Goal: Check status: Check status

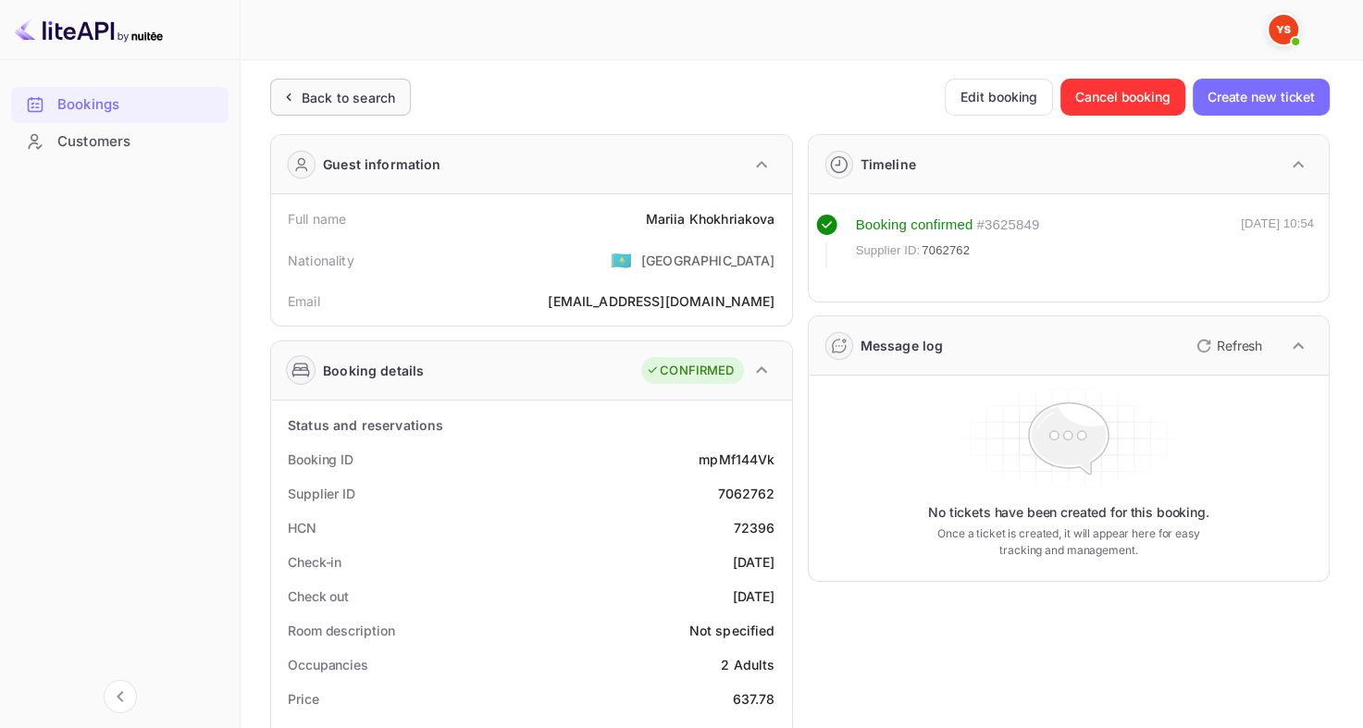
click at [312, 89] on div "Back to search" at bounding box center [348, 97] width 93 height 19
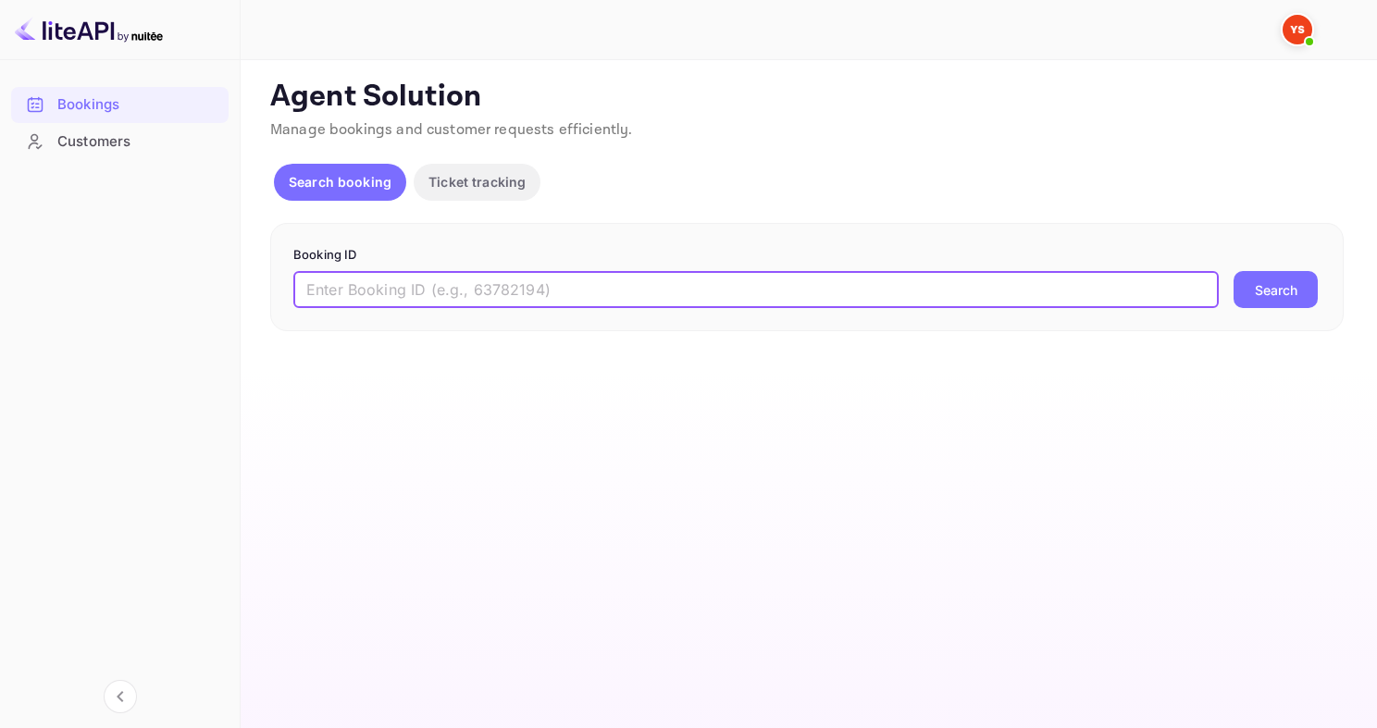
click at [559, 276] on input "text" at bounding box center [755, 289] width 925 height 37
paste input "7373818"
type input "7373818"
click at [1281, 292] on button "Search" at bounding box center [1275, 289] width 84 height 37
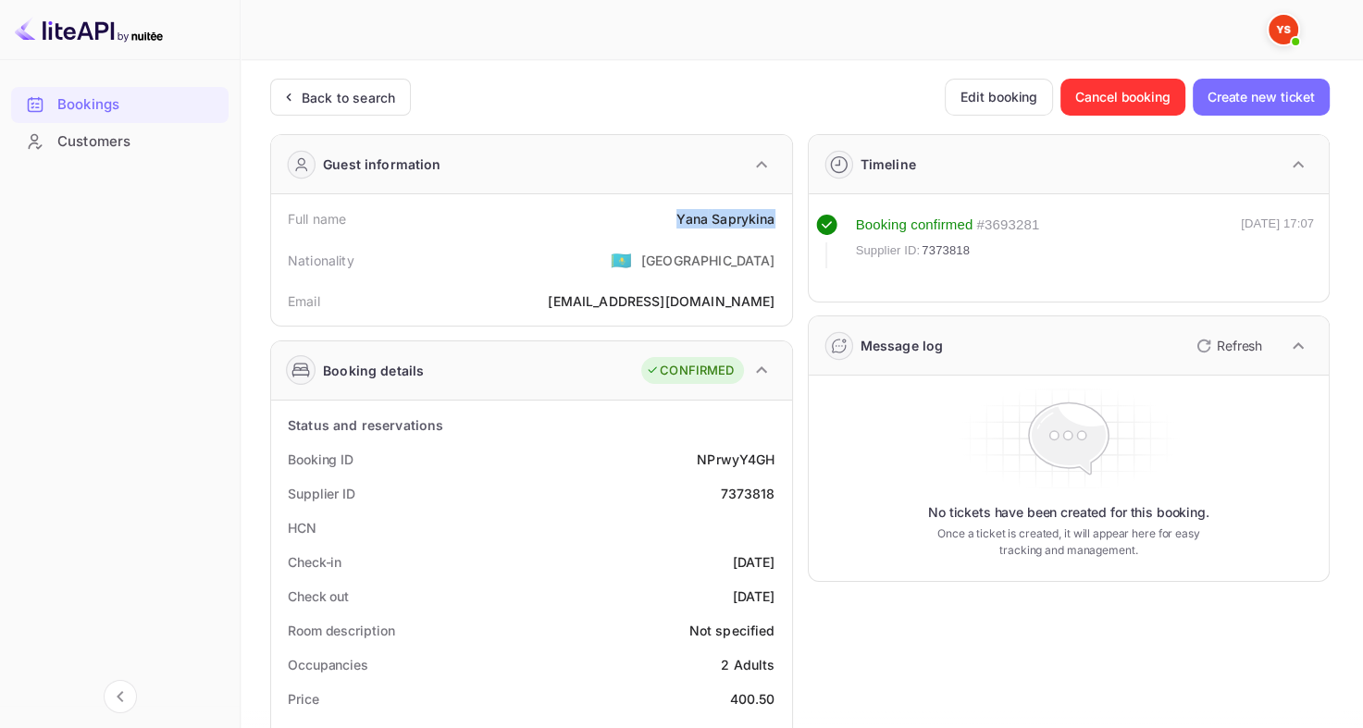
drag, startPoint x: 671, startPoint y: 218, endPoint x: 774, endPoint y: 219, distance: 102.7
click at [774, 219] on div "Full name [PERSON_NAME]" at bounding box center [532, 219] width 506 height 34
copy div "[PERSON_NAME]"
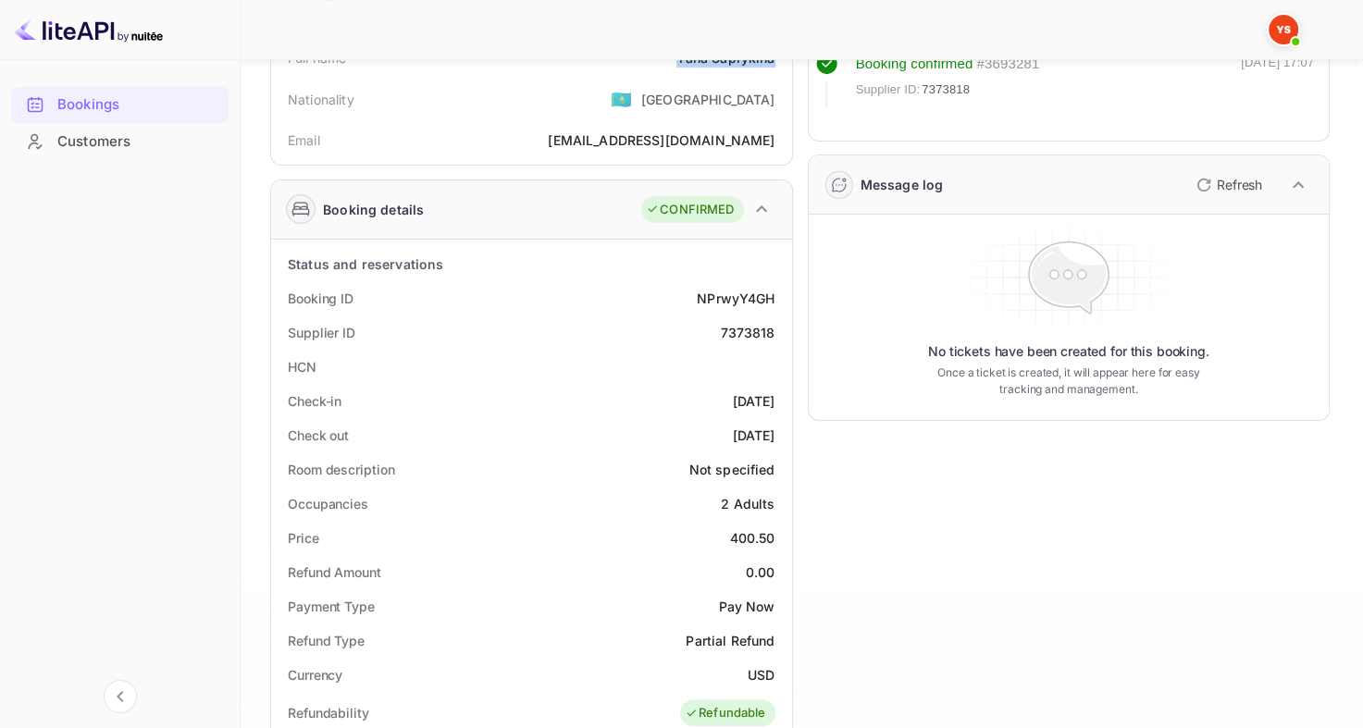
scroll to position [162, 0]
drag, startPoint x: 722, startPoint y: 532, endPoint x: 771, endPoint y: 529, distance: 49.1
click at [772, 529] on div "Price 400.50" at bounding box center [532, 537] width 506 height 34
copy div "400.50"
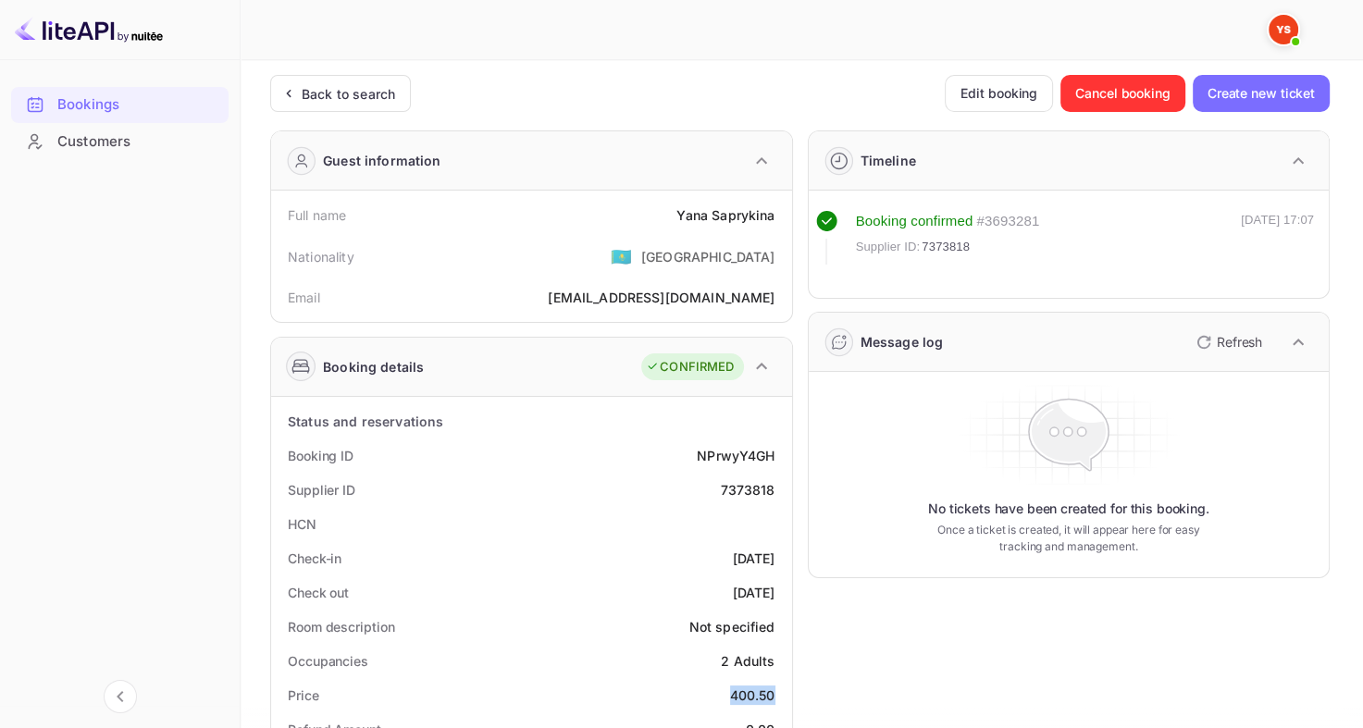
scroll to position [0, 0]
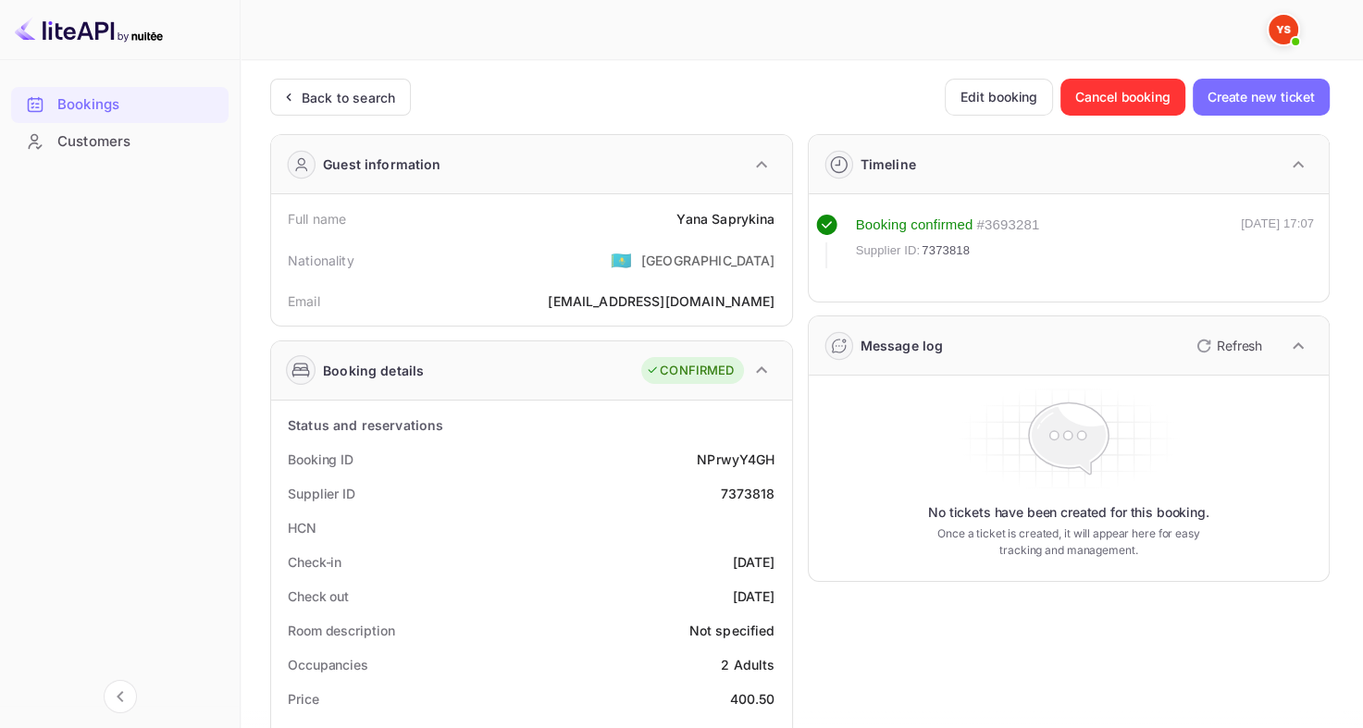
click at [756, 492] on div "7373818" at bounding box center [747, 493] width 55 height 19
copy div "7373818"
